Goal: Task Accomplishment & Management: Manage account settings

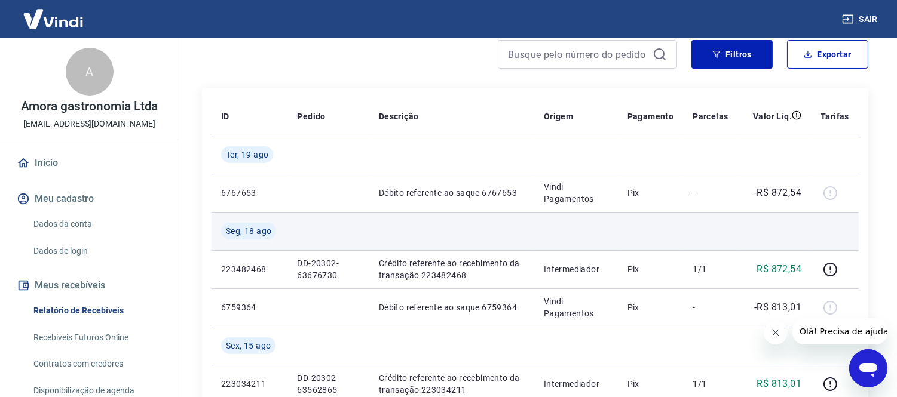
scroll to position [133, 0]
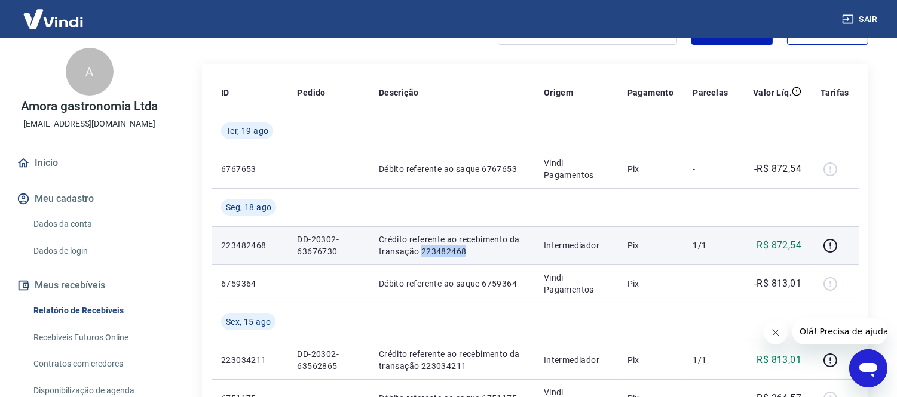
drag, startPoint x: 420, startPoint y: 252, endPoint x: 469, endPoint y: 249, distance: 49.7
click at [469, 249] on p "Crédito referente ao recebimento da transação 223482468" at bounding box center [452, 246] width 146 height 24
copy p "223482468"
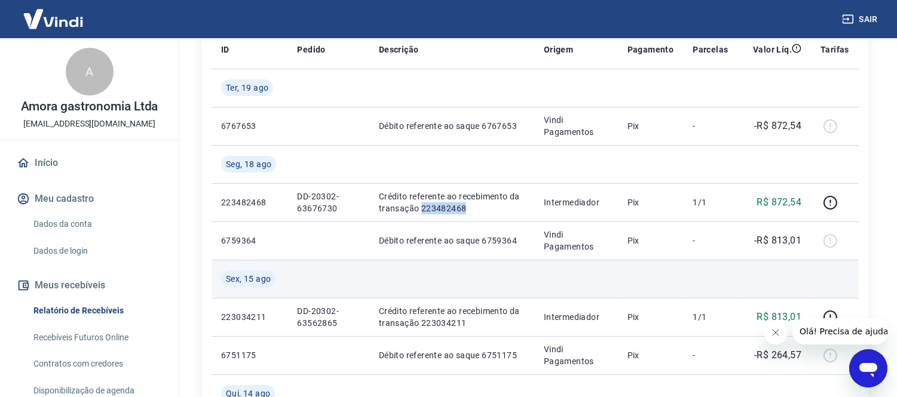
scroll to position [199, 0]
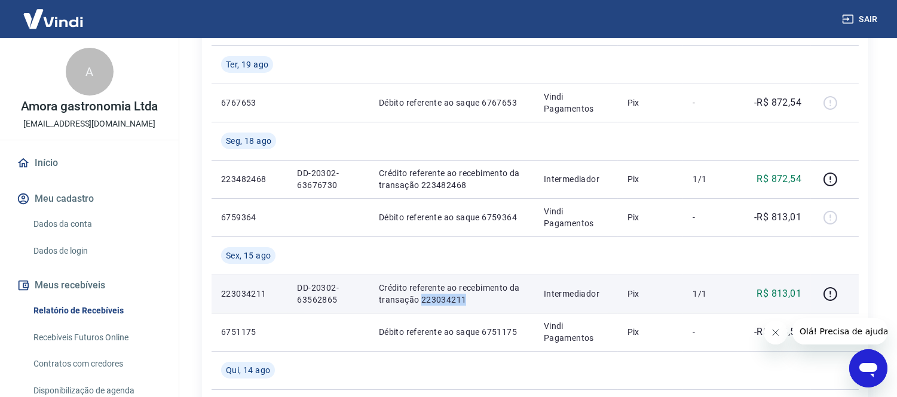
drag, startPoint x: 419, startPoint y: 299, endPoint x: 470, endPoint y: 295, distance: 51.5
click at [470, 295] on p "Crédito referente ao recebimento da transação 223034211" at bounding box center [452, 294] width 146 height 24
copy p "223034211"
